Goal: Task Accomplishment & Management: Manage account settings

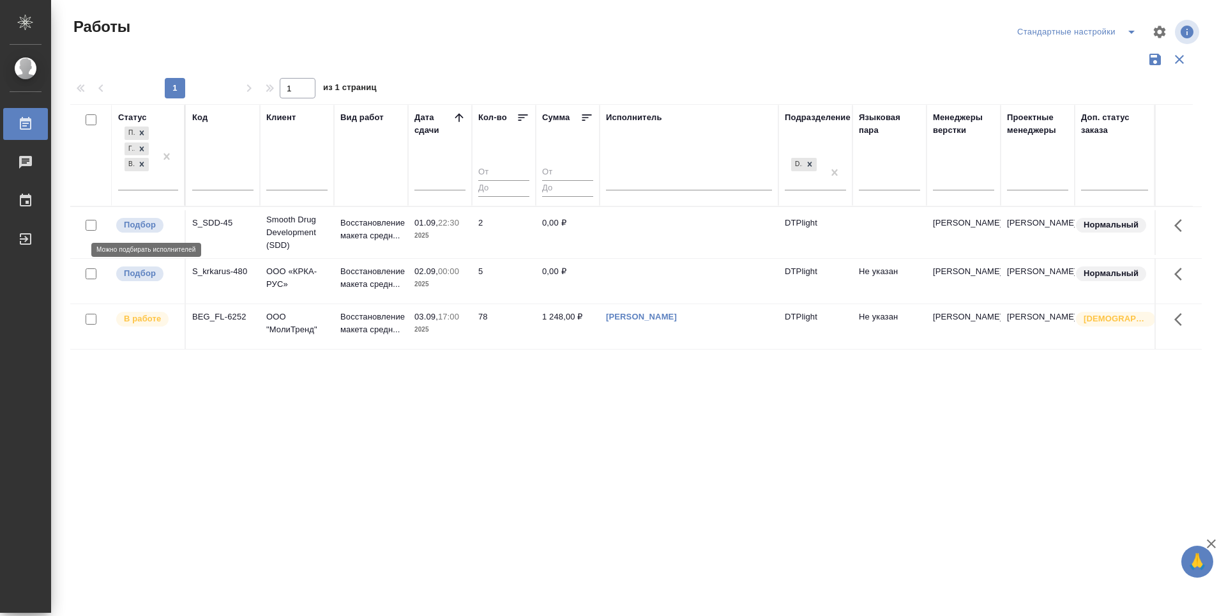
click at [145, 225] on p "Подбор" at bounding box center [140, 224] width 32 height 13
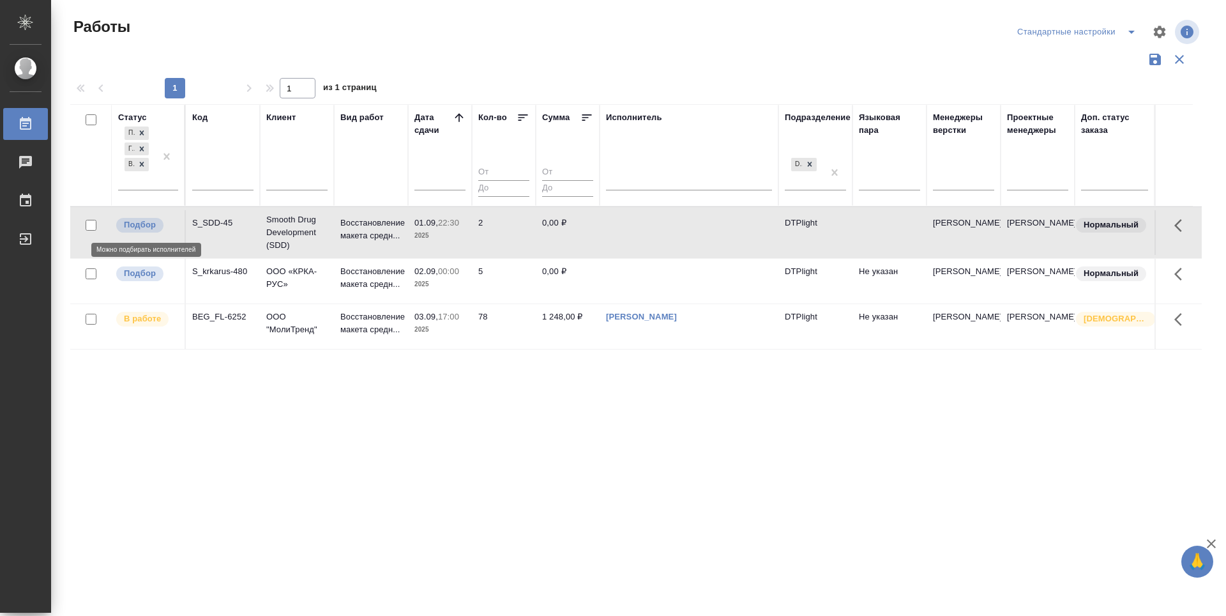
click at [145, 225] on p "Подбор" at bounding box center [140, 224] width 32 height 13
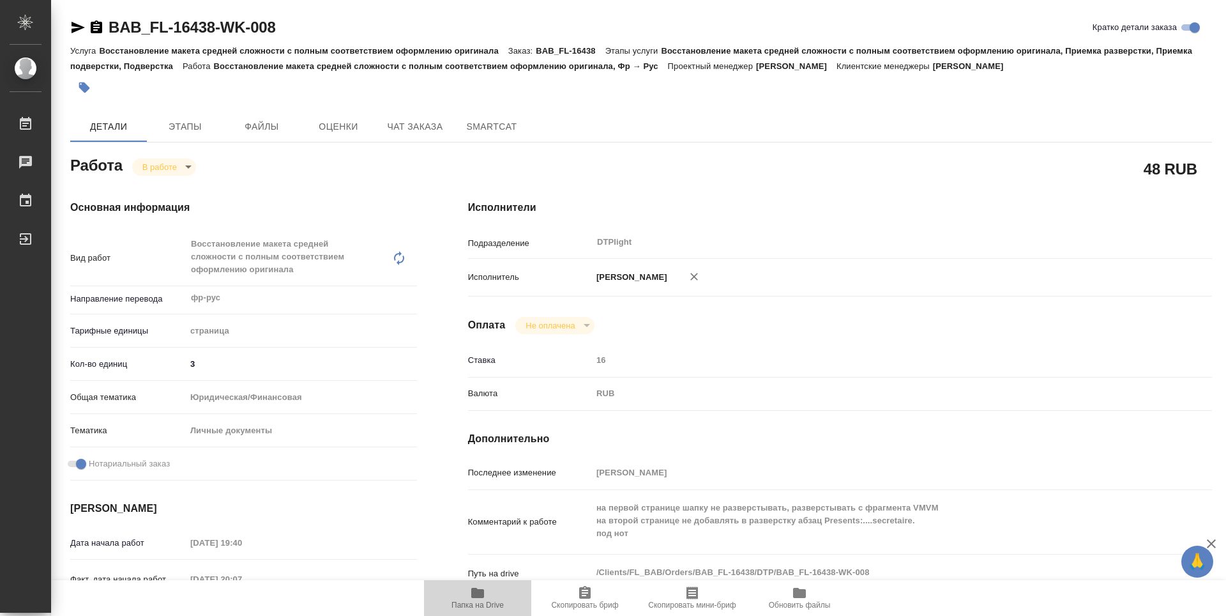
click at [487, 597] on span "Папка на Drive" at bounding box center [478, 597] width 92 height 24
click at [165, 166] on body "🙏 .cls-1 fill:#fff; AWATERA Zubakova Viktoriya Работы 0 Чаты График Выйти BAB_F…" at bounding box center [613, 308] width 1226 height 616
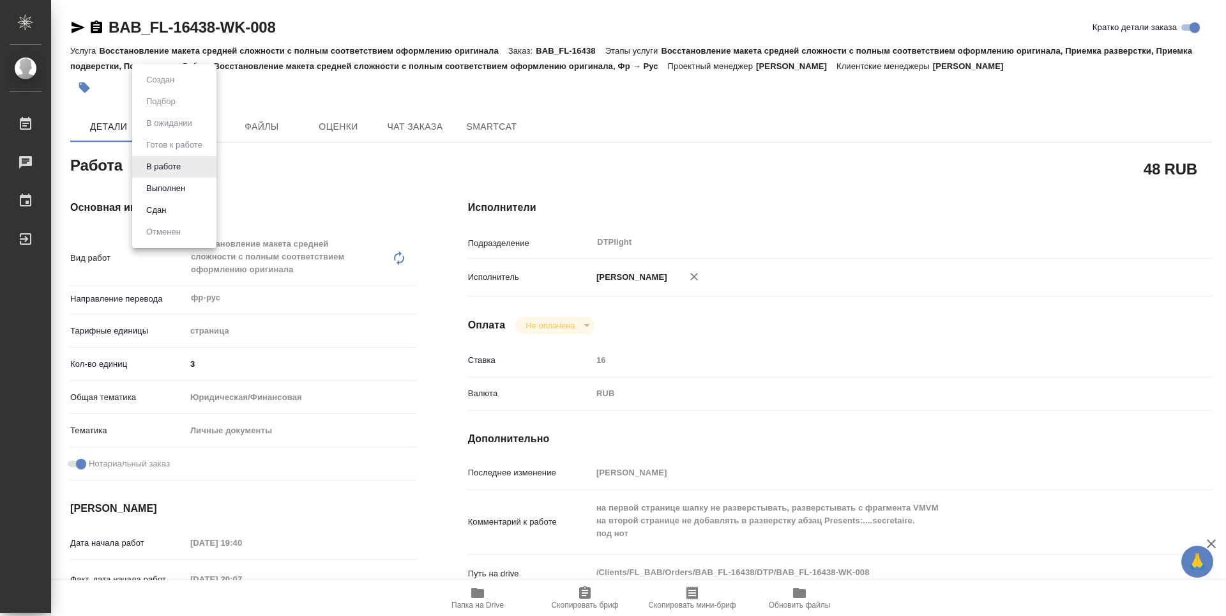
click at [169, 183] on button "Выполнен" at bounding box center [165, 188] width 47 height 14
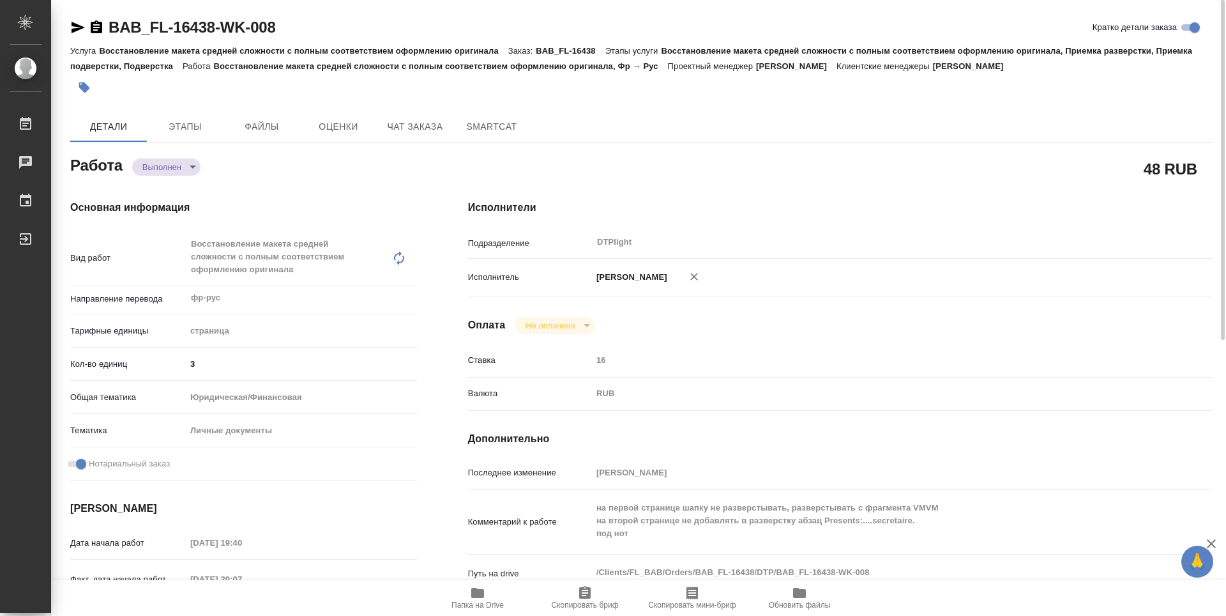
type textarea "x"
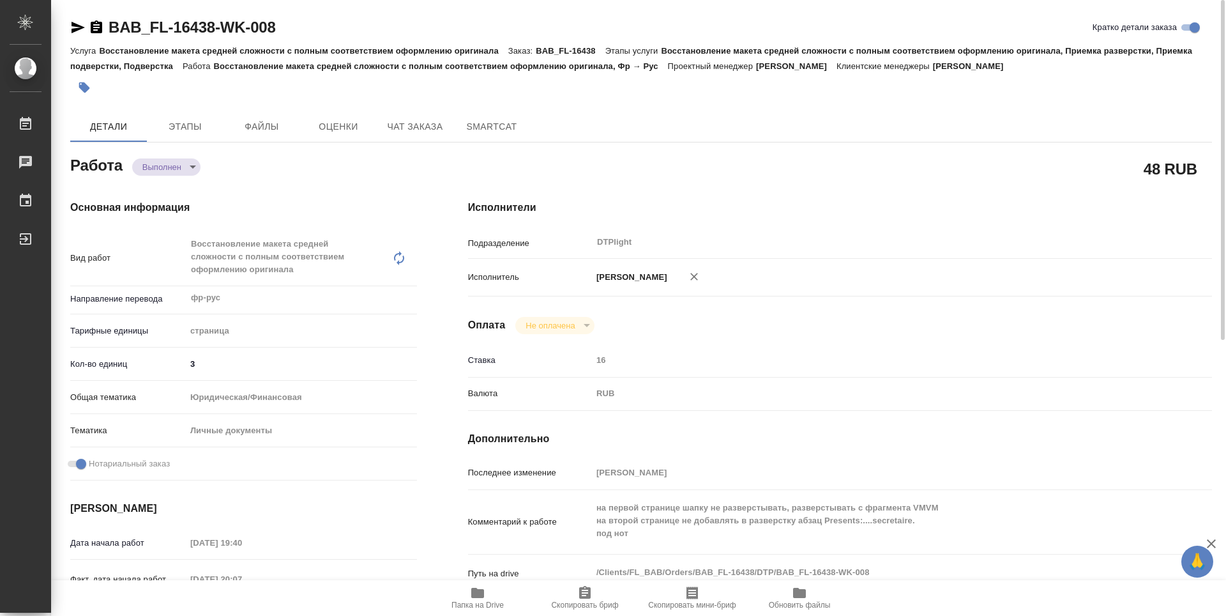
type textarea "x"
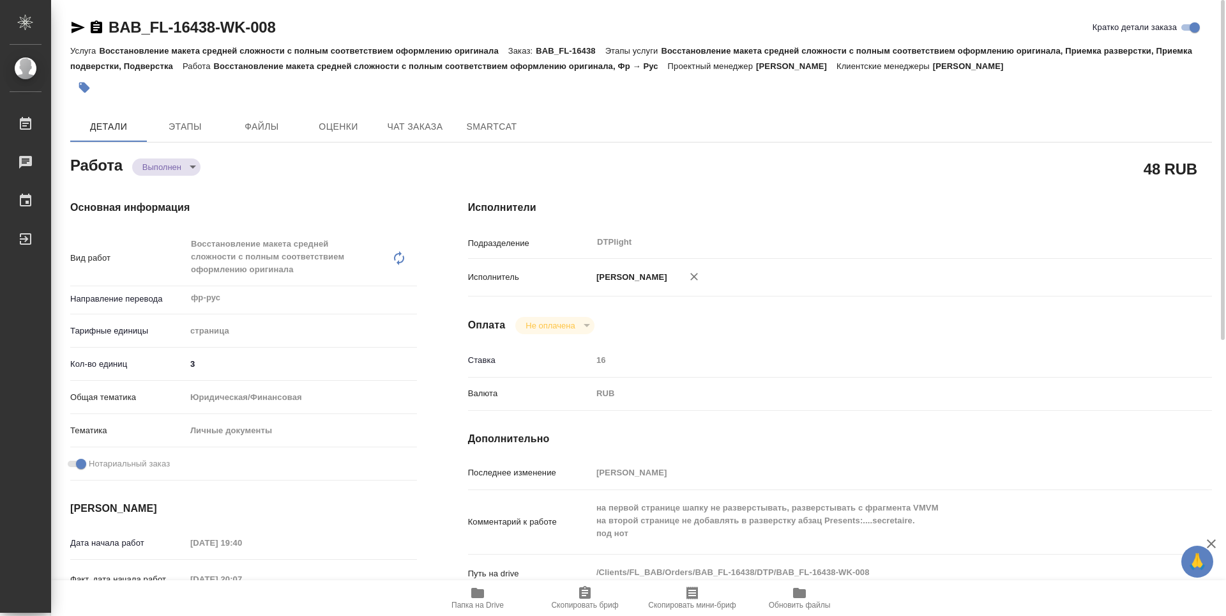
type textarea "x"
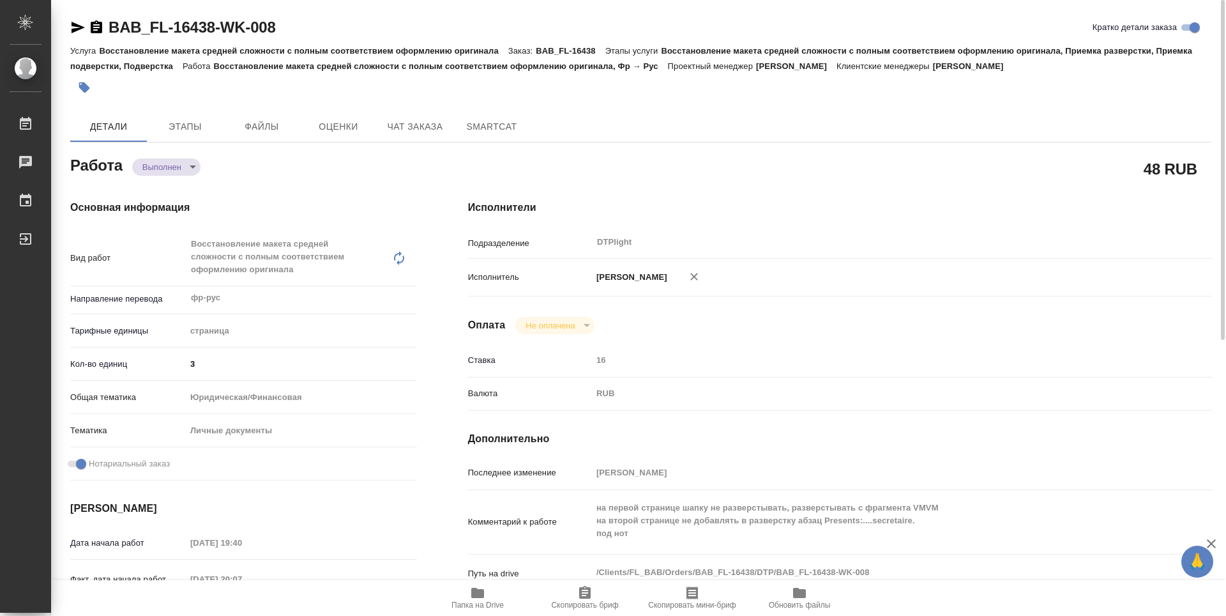
type textarea "x"
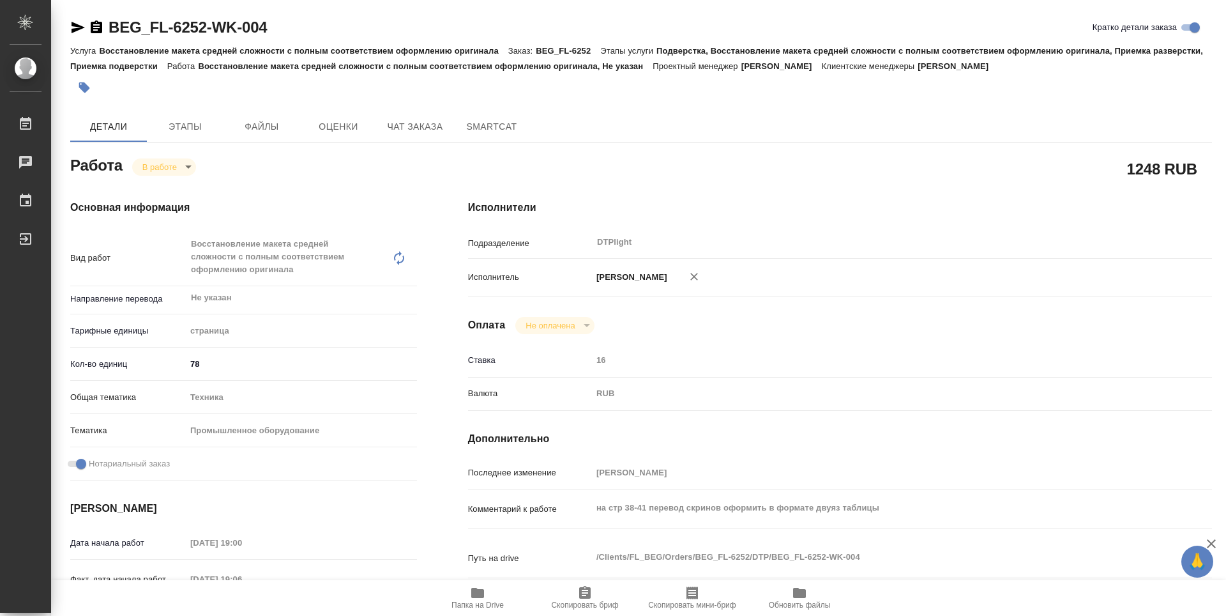
type textarea "x"
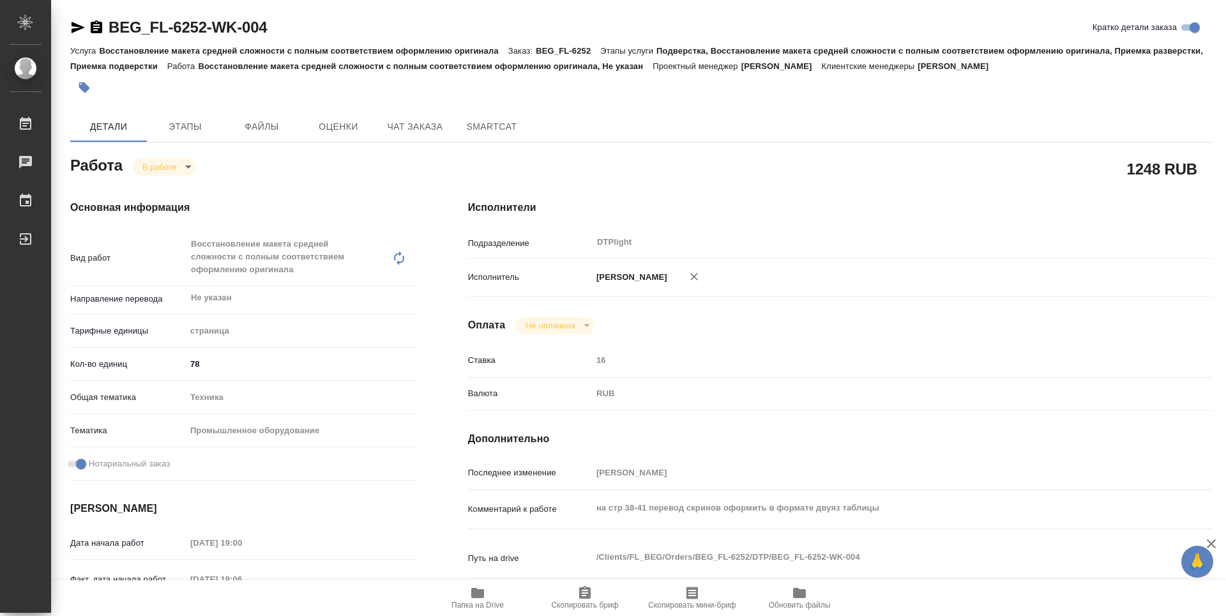
type textarea "x"
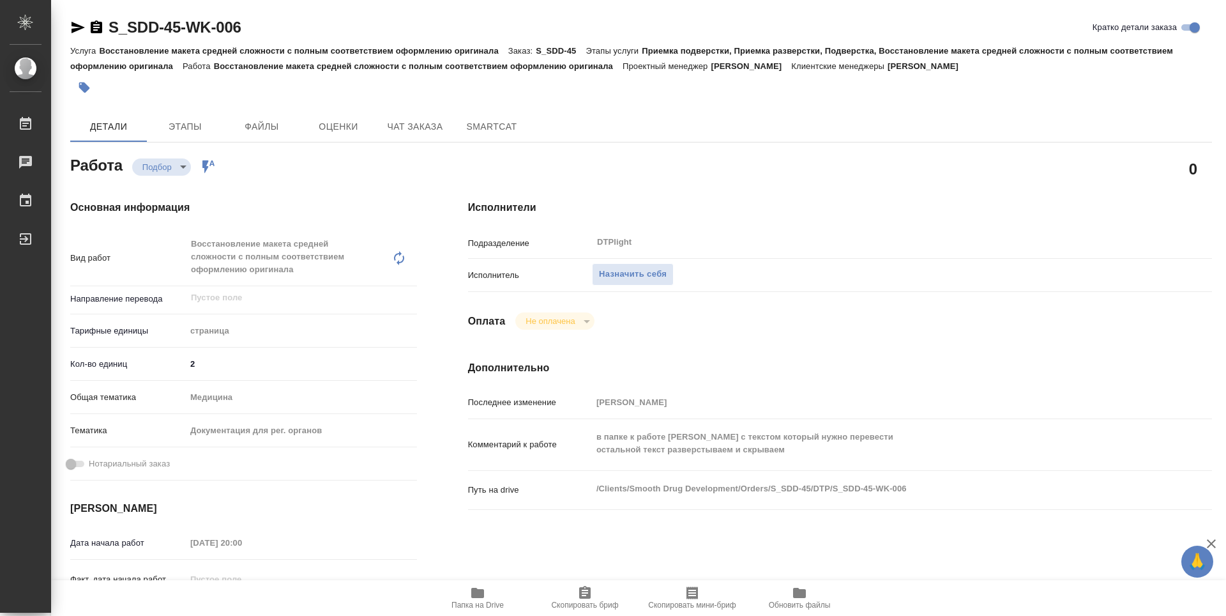
type textarea "x"
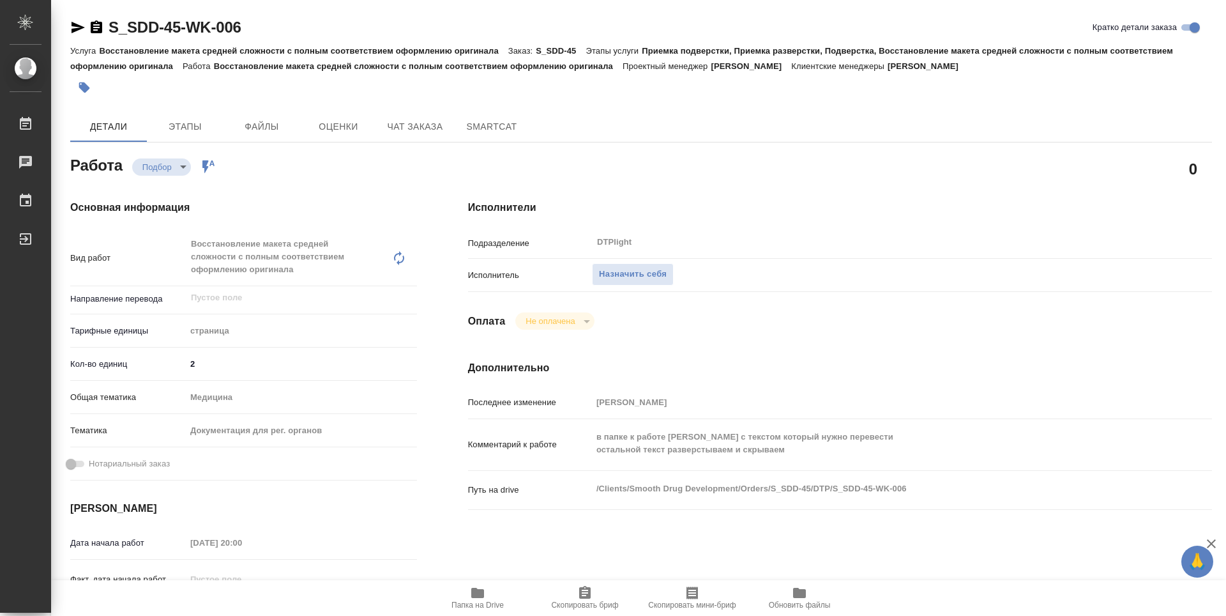
type textarea "x"
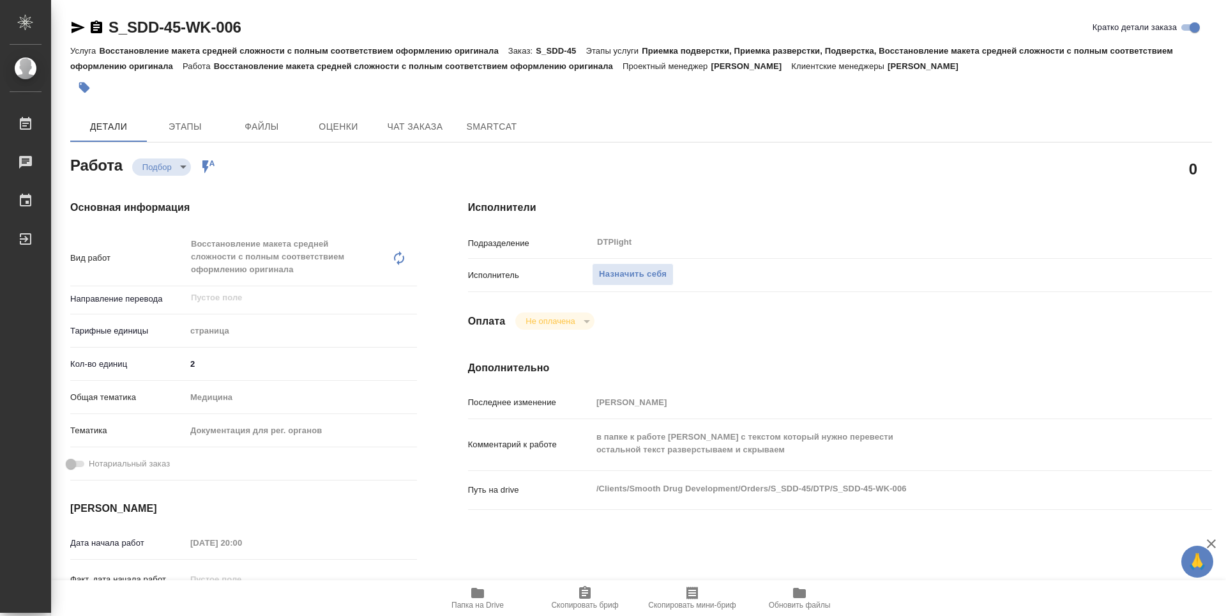
type textarea "x"
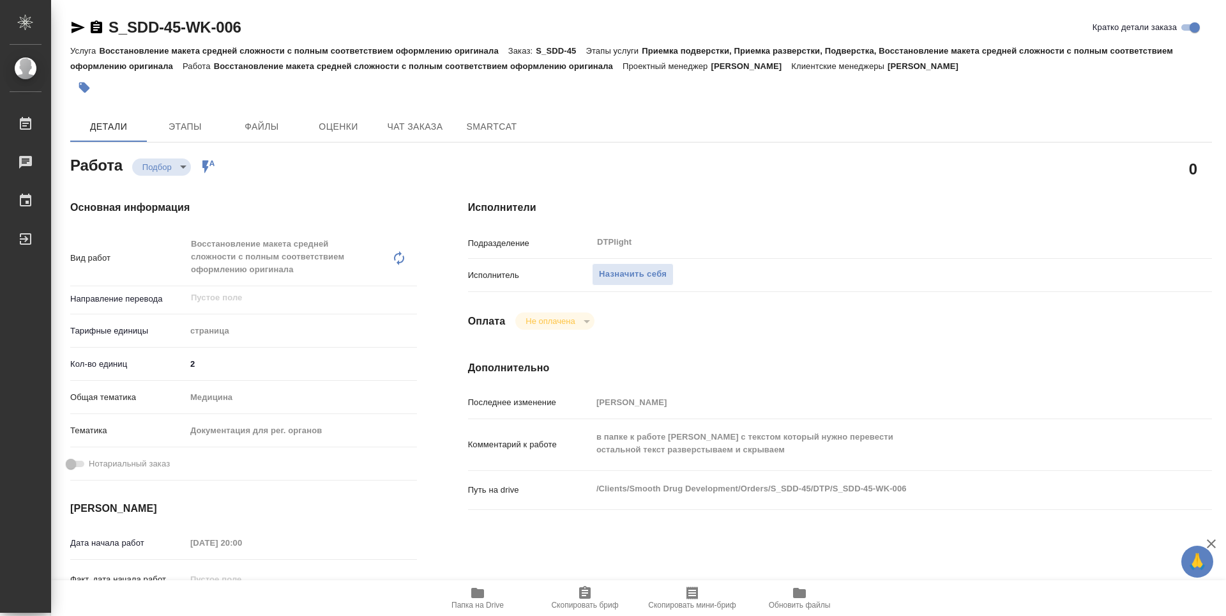
type textarea "x"
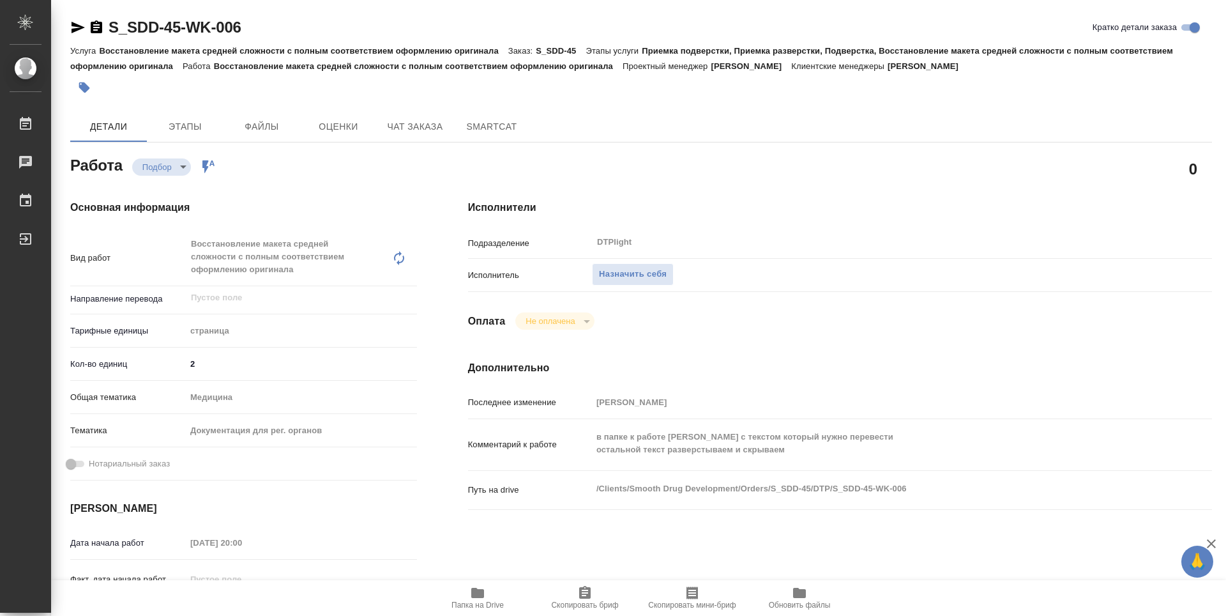
type textarea "x"
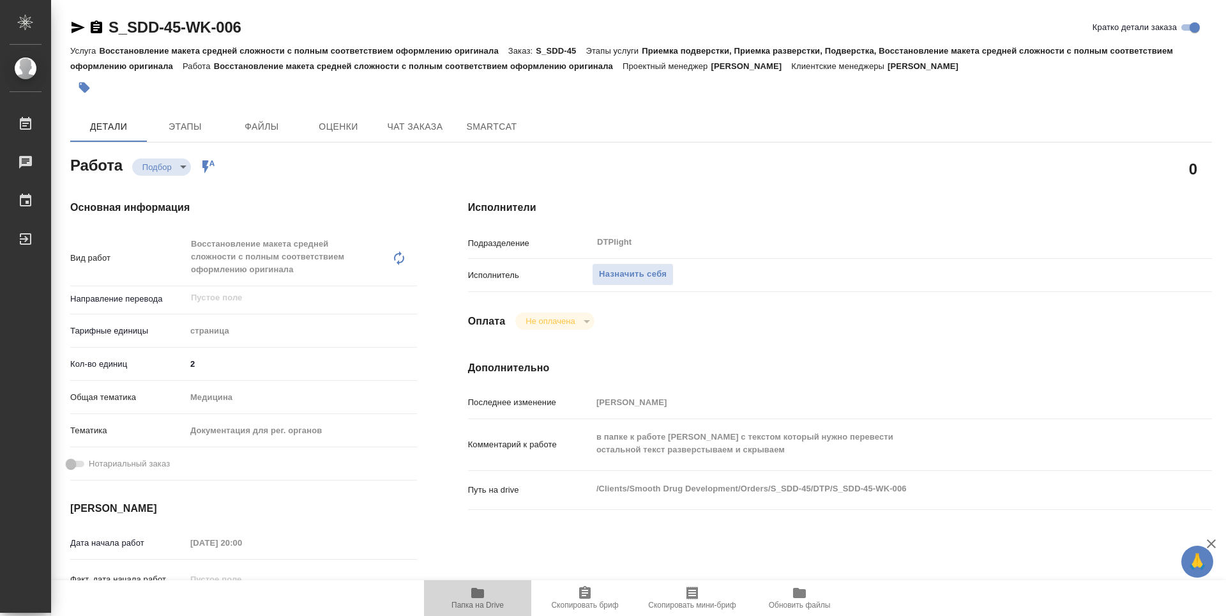
click at [468, 589] on span "Папка на Drive" at bounding box center [478, 597] width 92 height 24
click at [779, 300] on div "Исполнители Подразделение DTPlight ​ Исполнитель Назначить себя Оплата Не оплач…" at bounding box center [840, 459] width 795 height 571
